Goal: Use online tool/utility: Utilize a website feature to perform a specific function

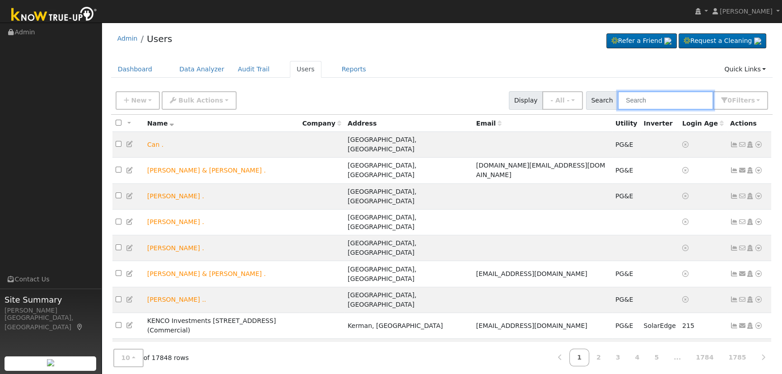
drag, startPoint x: 659, startPoint y: 103, endPoint x: 674, endPoint y: 83, distance: 24.8
click at [661, 102] on input "text" at bounding box center [666, 100] width 96 height 19
paste input "Sylvia Gonzalez"
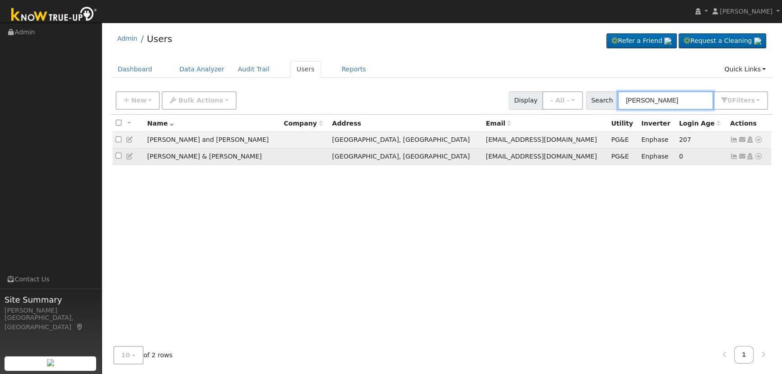
type input "Sylvia Gonzalez"
click at [732, 157] on icon at bounding box center [734, 156] width 8 height 6
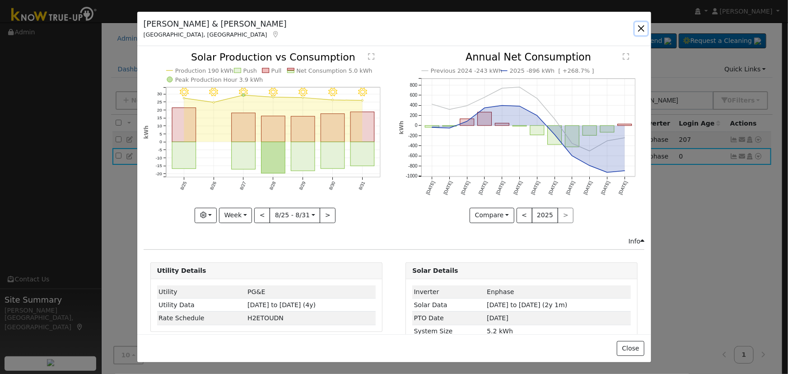
click at [641, 28] on button "button" at bounding box center [641, 28] width 13 height 13
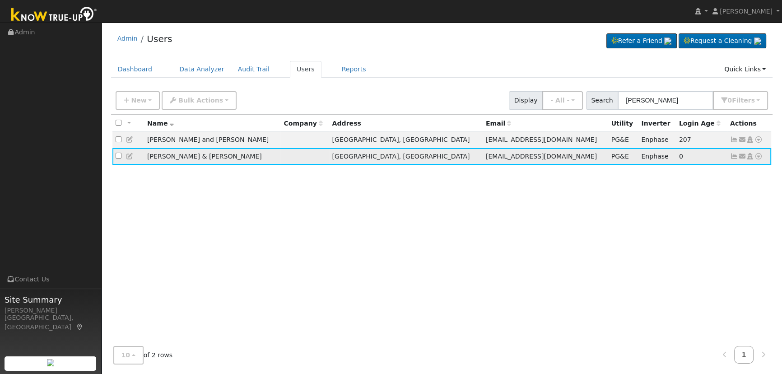
click at [755, 157] on icon at bounding box center [759, 156] width 8 height 6
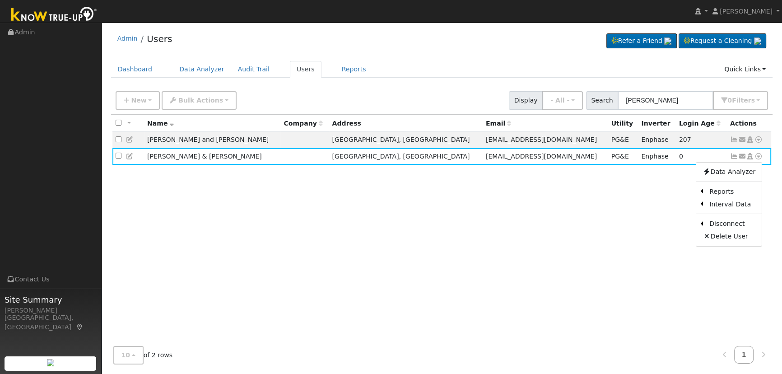
click at [736, 178] on link "Data Analyzer" at bounding box center [729, 172] width 65 height 13
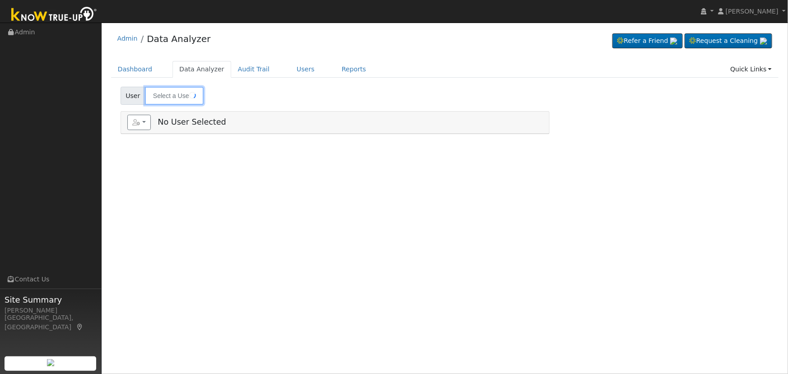
type input "[PERSON_NAME] & [PERSON_NAME]"
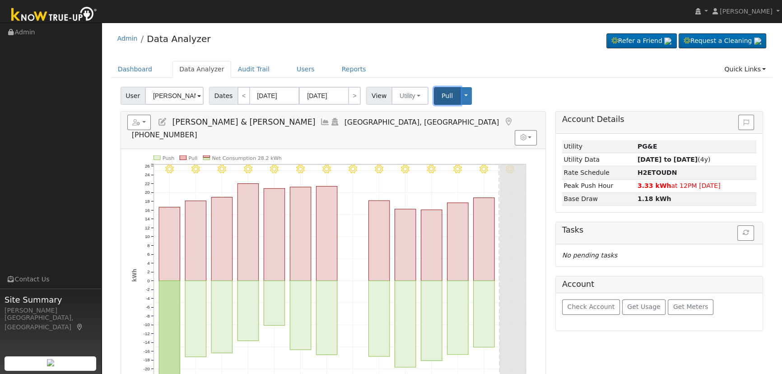
click at [442, 93] on span "Pull" at bounding box center [447, 95] width 11 height 7
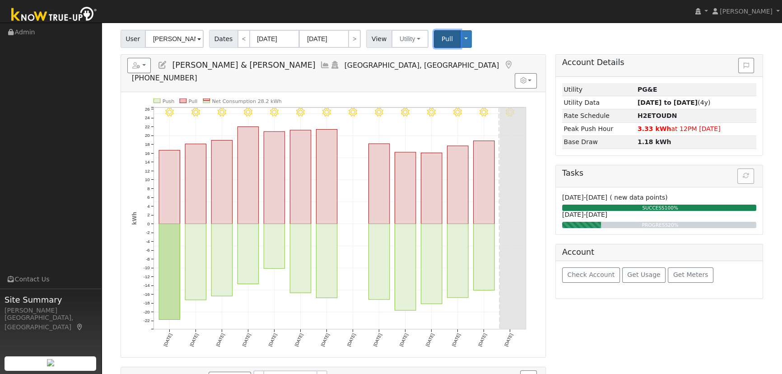
scroll to position [41, 0]
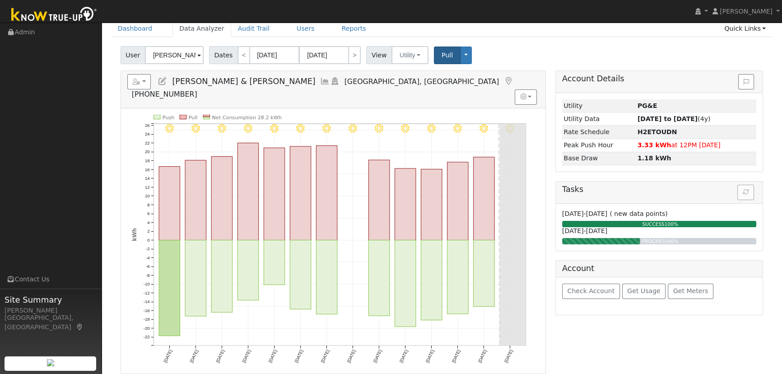
click at [542, 108] on div "9/01 - Clear 8/31 - Clear 8/30 - Clear 8/29 - Clear 8/28 - Clear 8/27 - Clear 8…" at bounding box center [333, 240] width 425 height 265
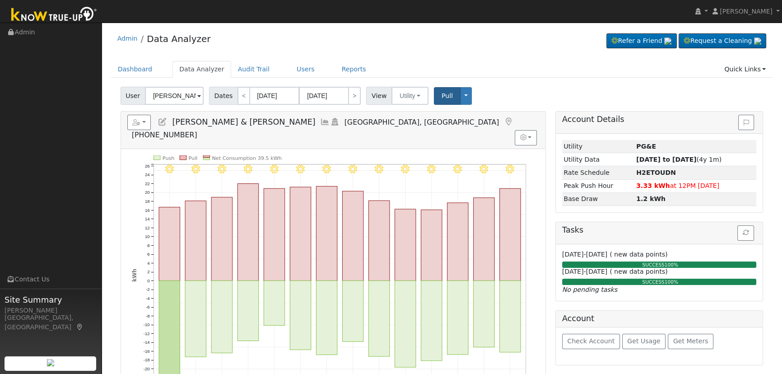
scroll to position [164, 0]
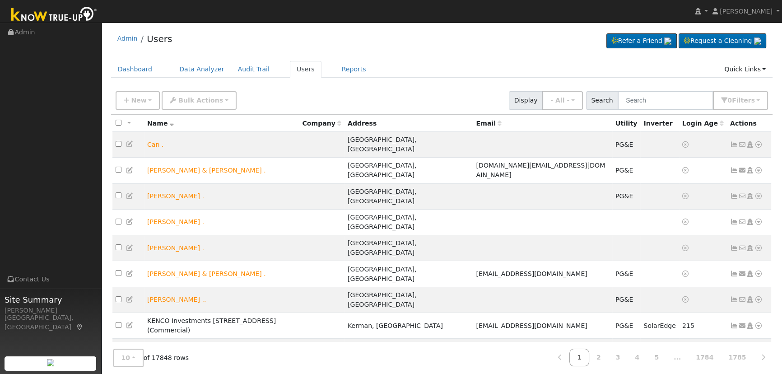
click at [651, 99] on input "text" at bounding box center [666, 100] width 96 height 19
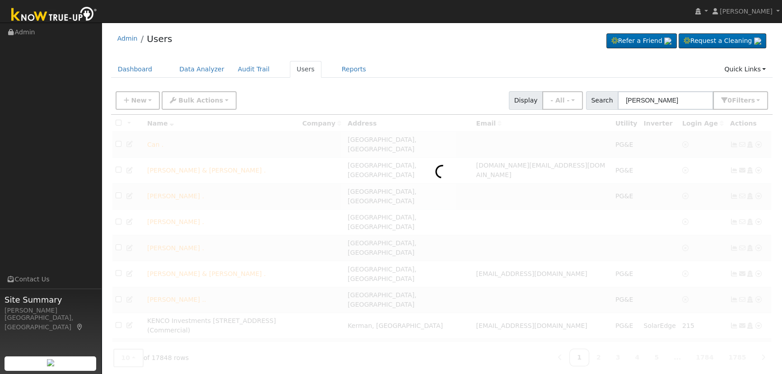
type input "Belluomini"
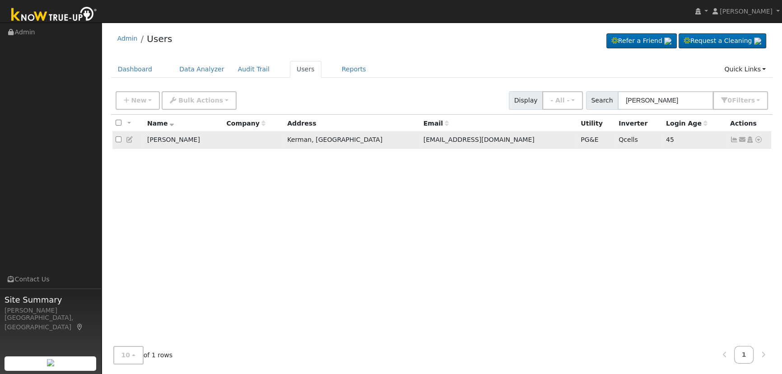
click at [731, 139] on icon at bounding box center [734, 139] width 8 height 6
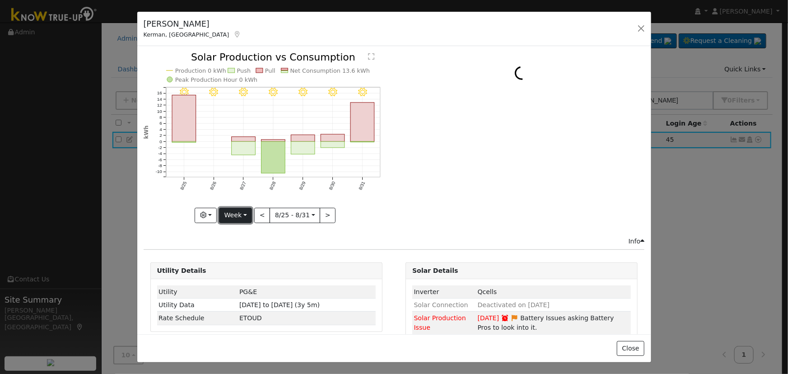
click at [229, 215] on button "Week" at bounding box center [235, 215] width 33 height 15
click at [240, 232] on link "Day" at bounding box center [251, 233] width 63 height 13
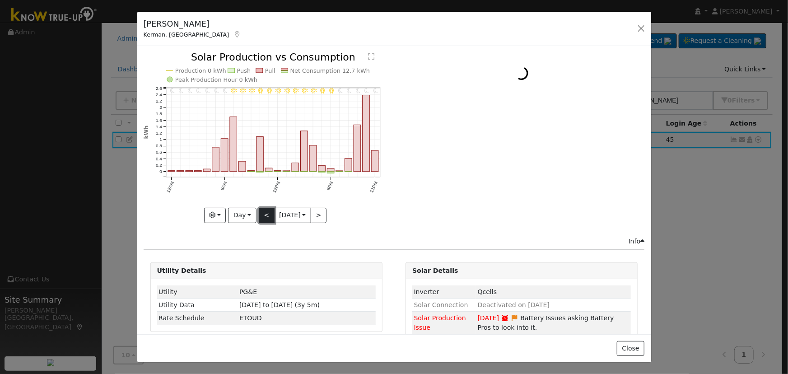
click at [261, 212] on button "<" at bounding box center [267, 215] width 16 height 15
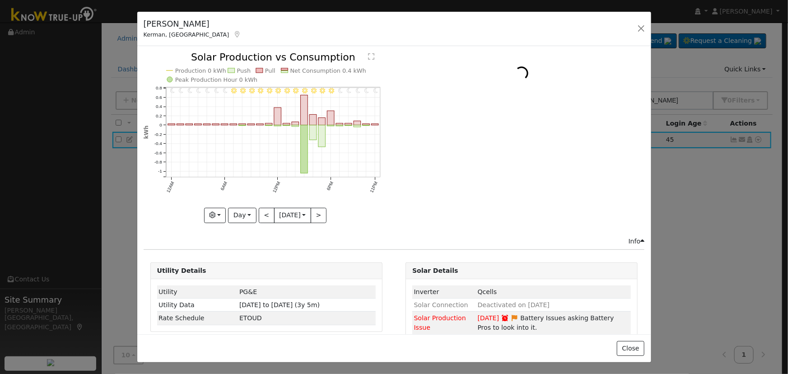
click at [261, 212] on div "11PM - Clear 10PM - Clear 9PM - Clear 8PM - Clear 7PM - Clear 6PM - Clear 5PM -…" at bounding box center [267, 137] width 246 height 170
click at [261, 212] on button "<" at bounding box center [267, 215] width 16 height 15
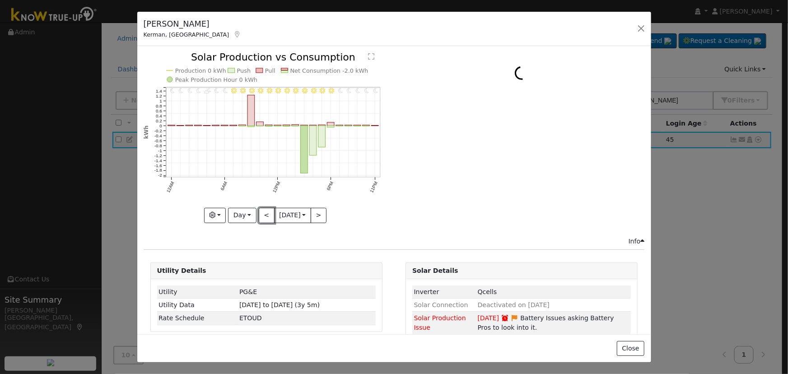
click at [261, 212] on button "<" at bounding box center [267, 215] width 16 height 15
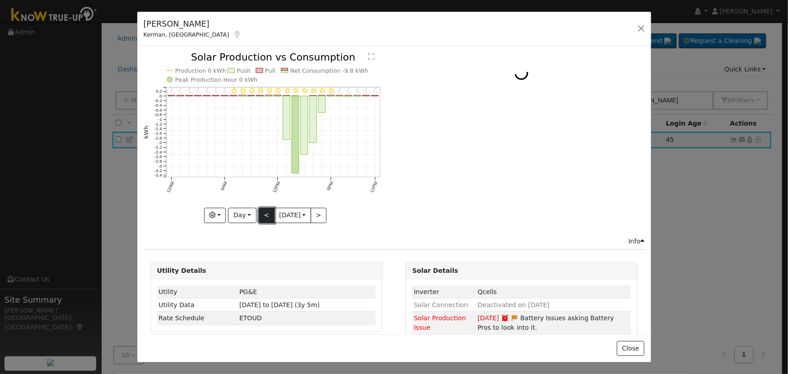
click at [260, 211] on button "<" at bounding box center [267, 215] width 16 height 15
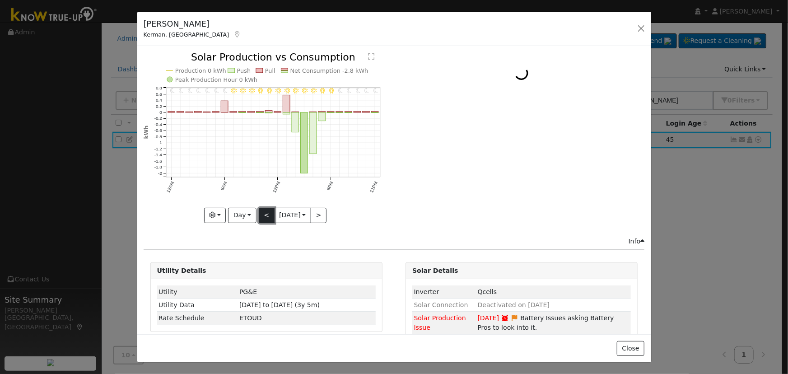
click at [260, 211] on button "<" at bounding box center [267, 215] width 16 height 15
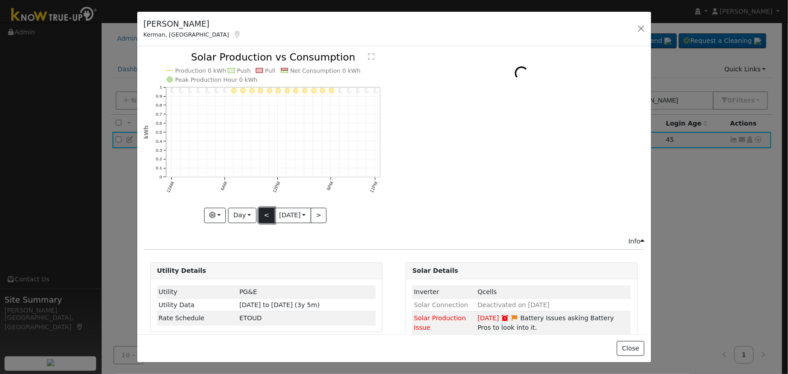
type input "2025-08-25"
